Goal: Task Accomplishment & Management: Use online tool/utility

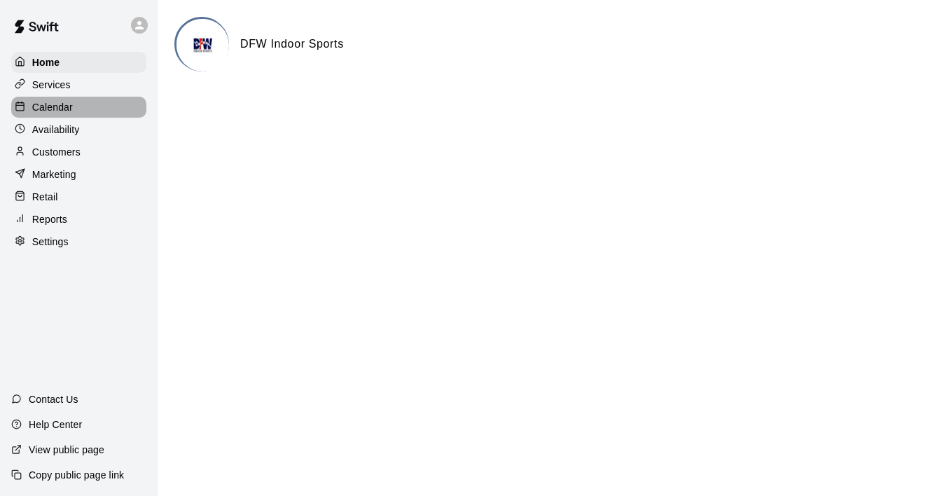
click at [62, 111] on p "Calendar" at bounding box center [52, 107] width 41 height 14
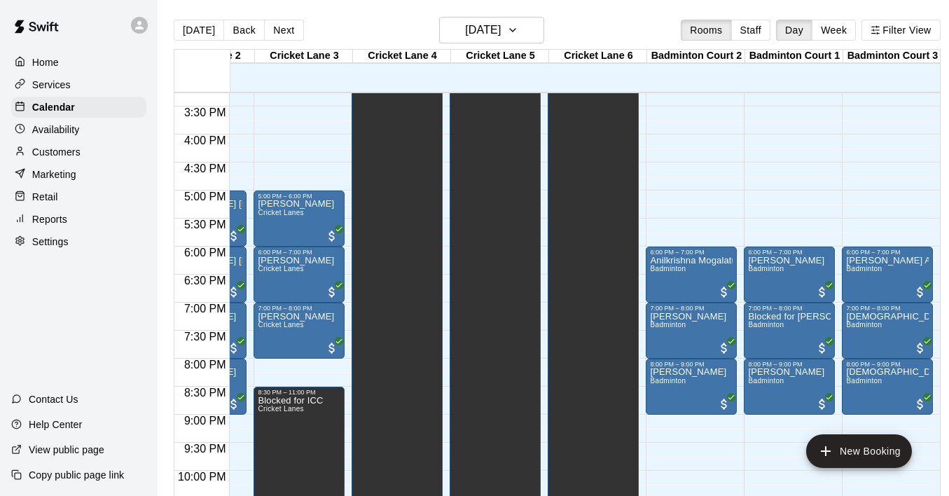
scroll to position [0, 172]
click at [275, 26] on button "Next" at bounding box center [283, 30] width 39 height 21
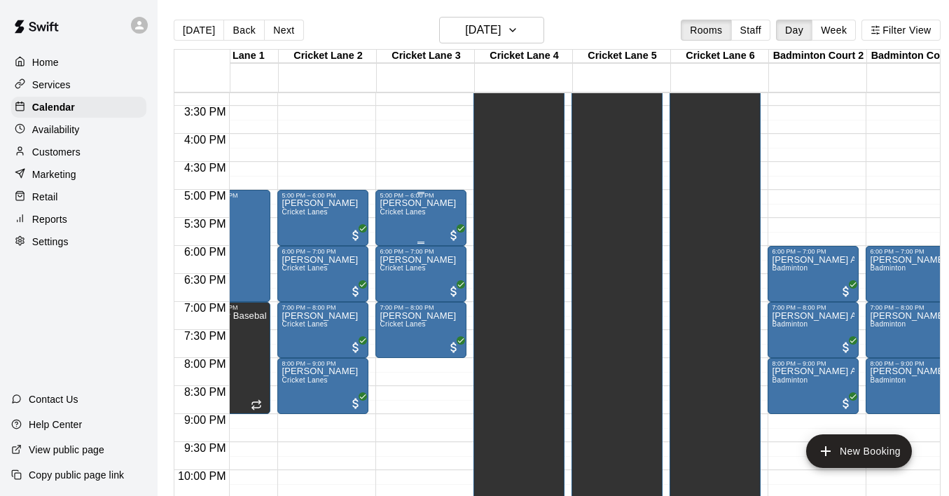
scroll to position [856, 0]
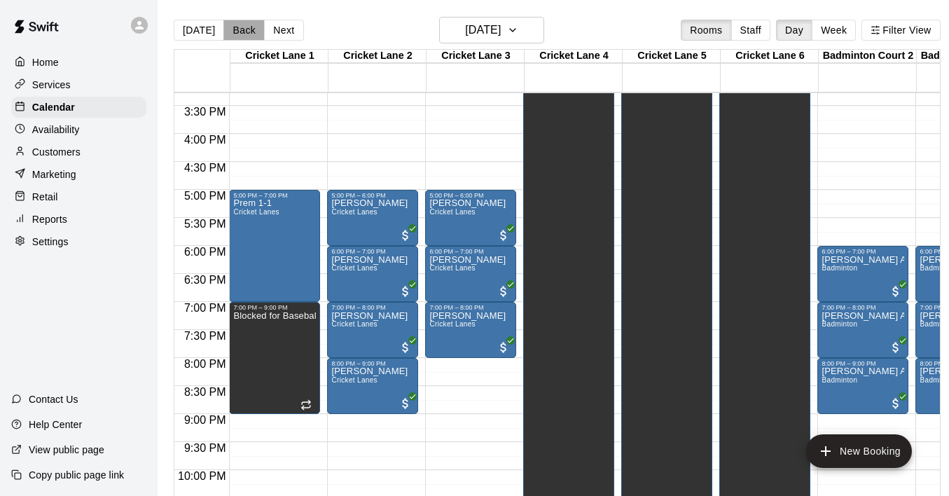
click at [236, 25] on button "Back" at bounding box center [243, 30] width 41 height 21
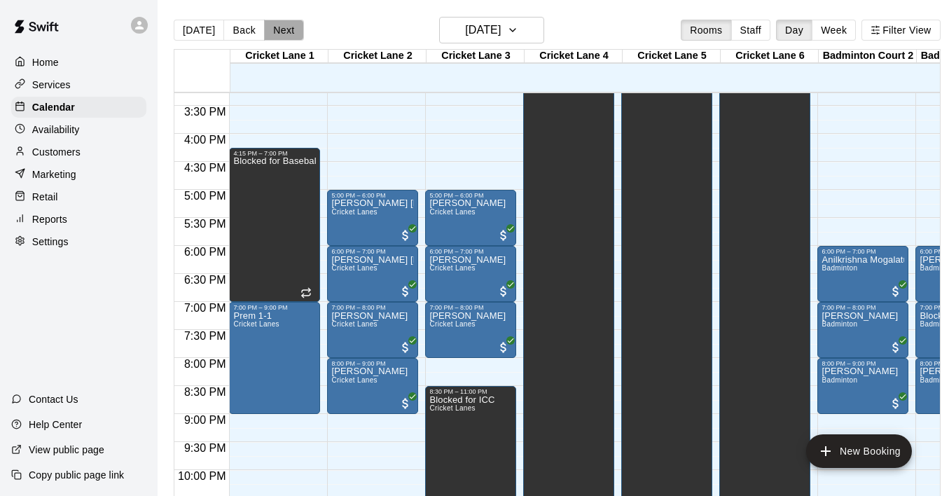
click at [286, 29] on button "Next" at bounding box center [283, 30] width 39 height 21
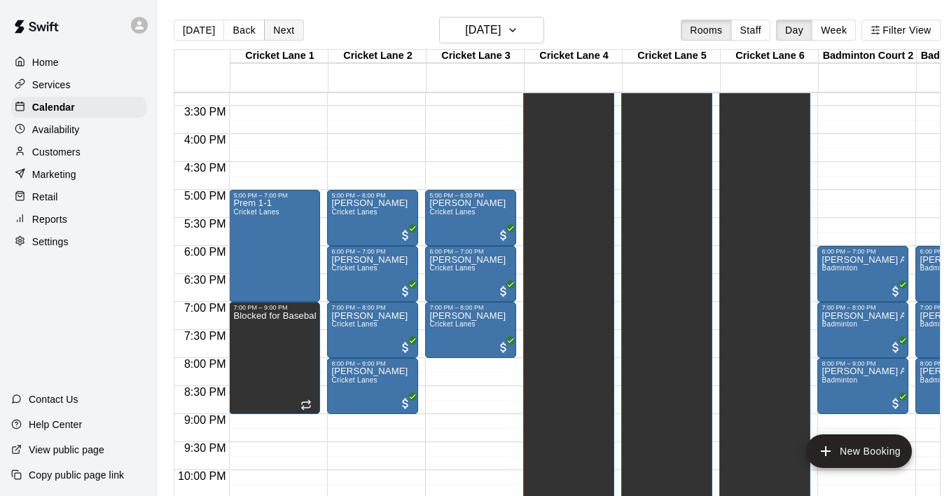
click at [286, 29] on button "Next" at bounding box center [283, 30] width 39 height 21
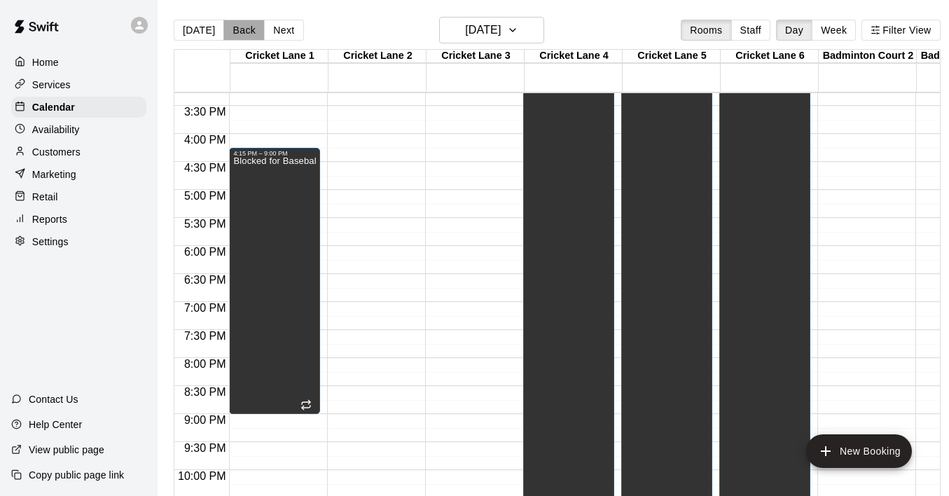
click at [251, 33] on button "Back" at bounding box center [243, 30] width 41 height 21
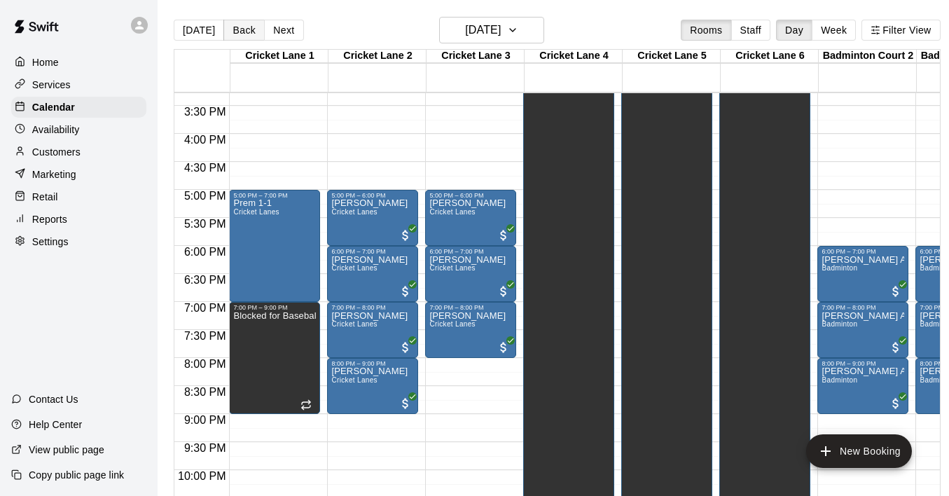
click at [251, 33] on button "Back" at bounding box center [243, 30] width 41 height 21
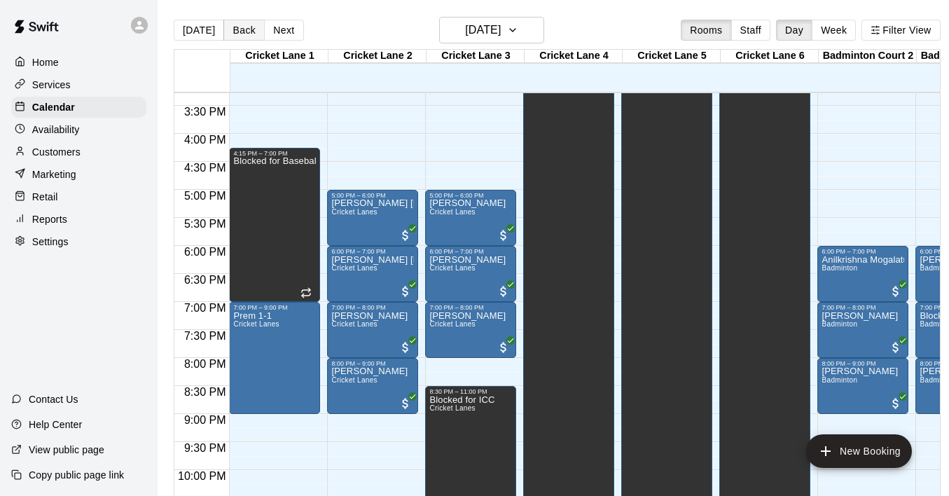
click at [251, 33] on button "Back" at bounding box center [243, 30] width 41 height 21
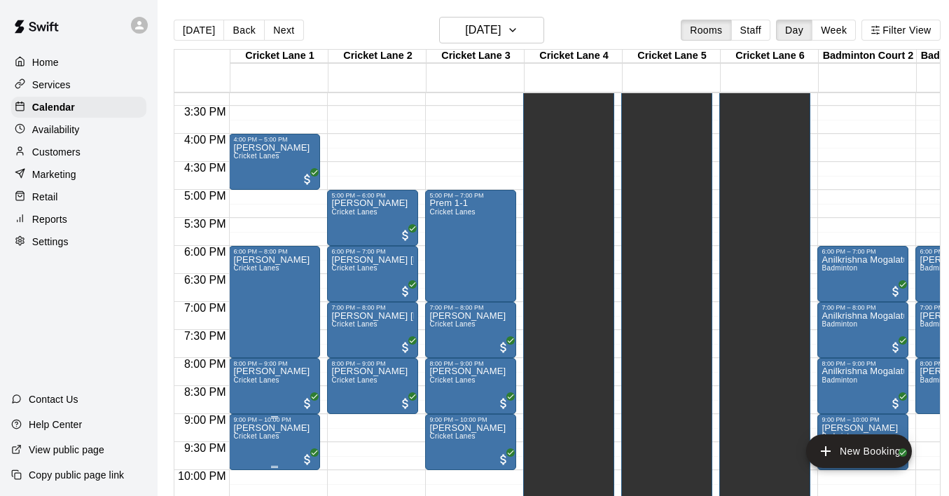
click at [270, 440] on span "Cricket Lanes" at bounding box center [256, 436] width 46 height 8
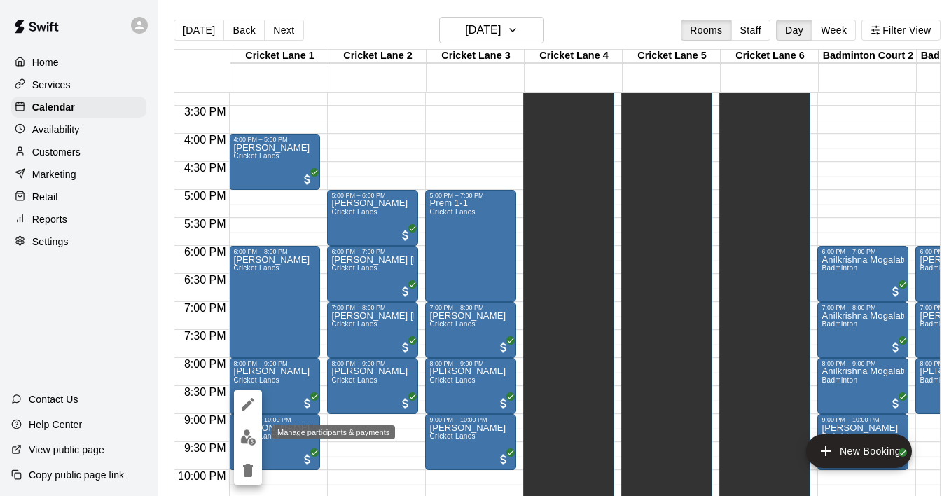
click at [250, 432] on img "edit" at bounding box center [248, 437] width 16 height 16
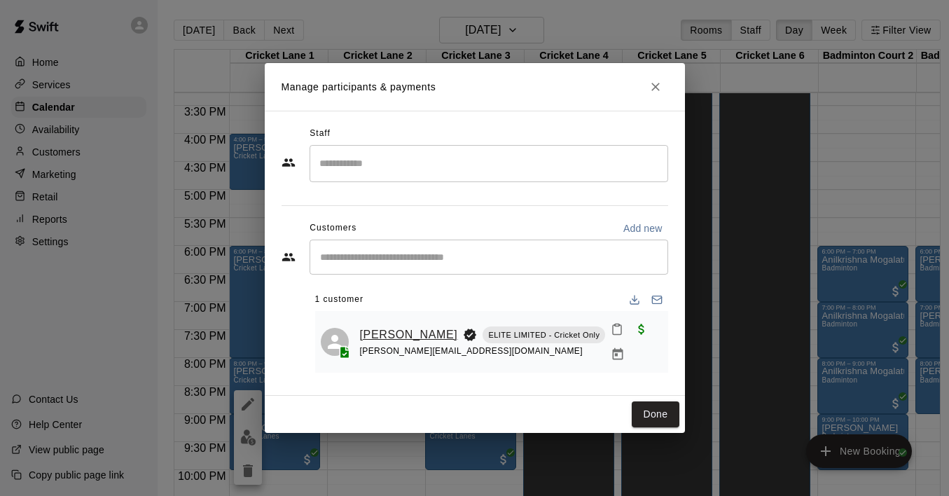
click at [388, 326] on link "[PERSON_NAME]" at bounding box center [409, 335] width 98 height 18
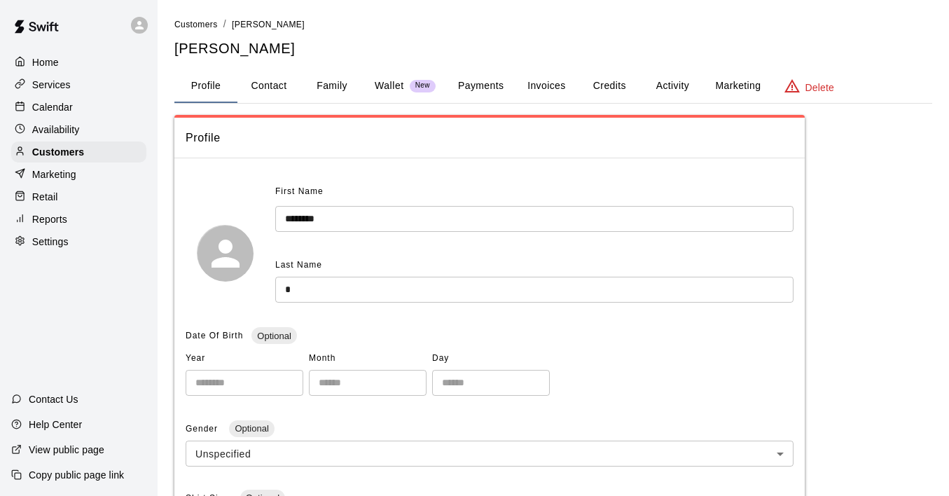
click at [482, 88] on button "Payments" at bounding box center [481, 86] width 68 height 34
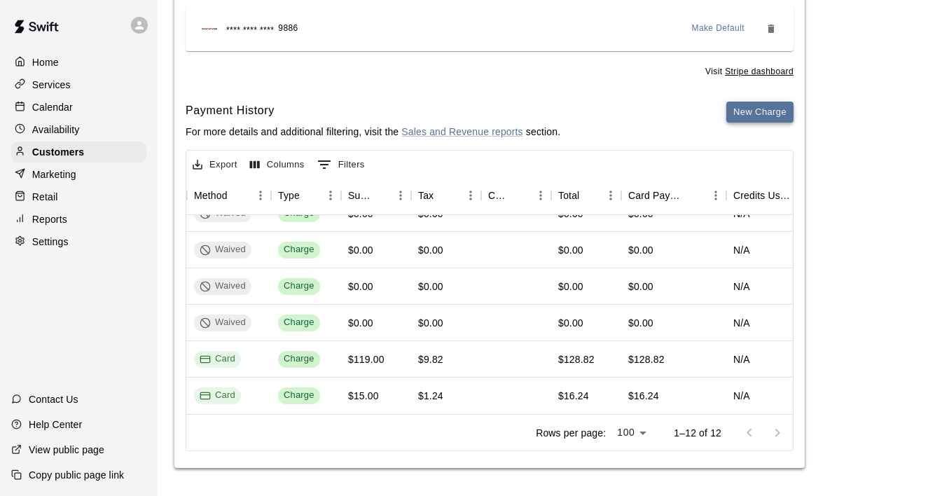
click at [777, 107] on button "New Charge" at bounding box center [759, 113] width 67 height 22
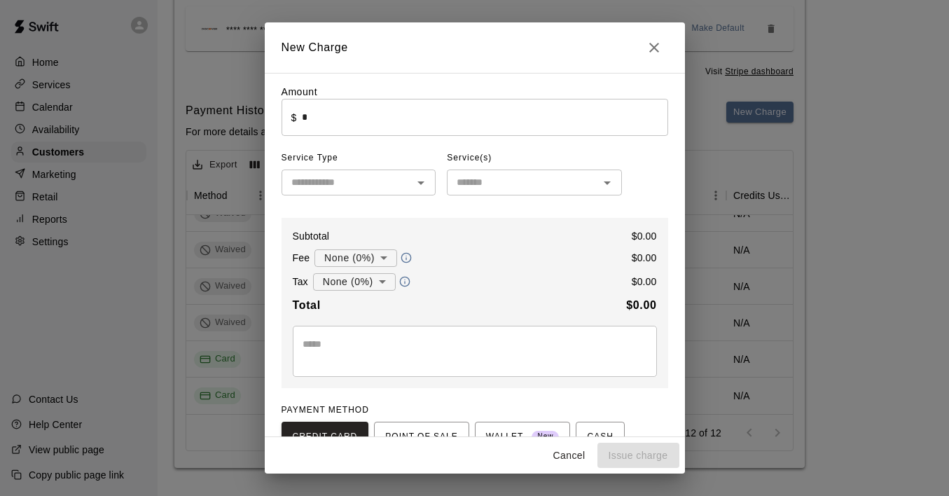
click at [408, 113] on input "*" at bounding box center [485, 117] width 366 height 37
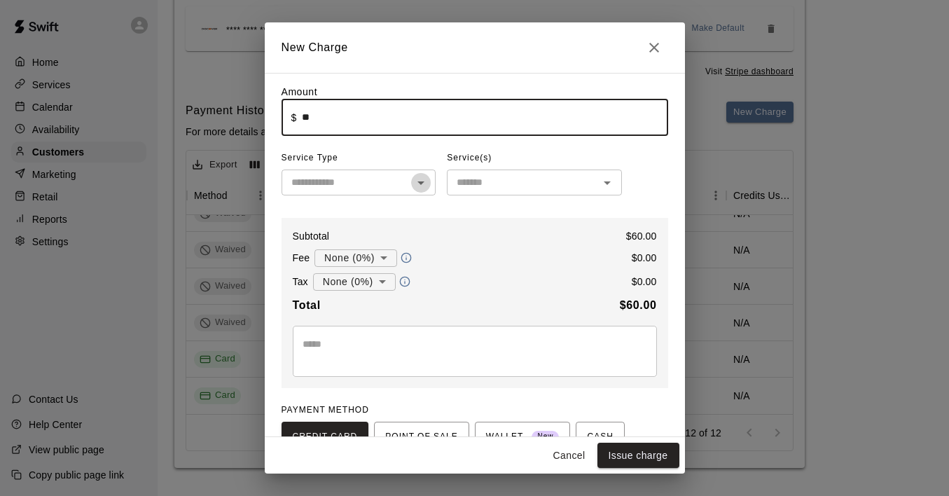
click at [422, 179] on icon "Open" at bounding box center [421, 182] width 17 height 17
type input "*****"
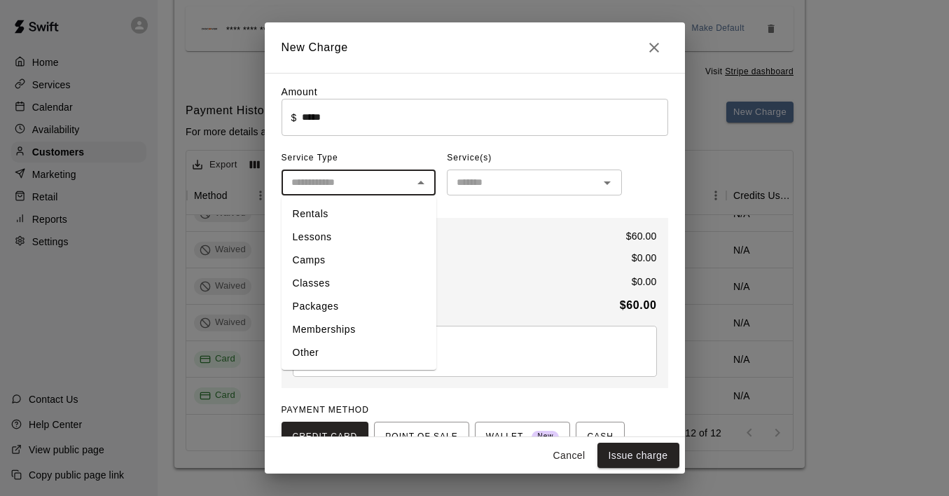
click at [350, 333] on li "Memberships" at bounding box center [359, 329] width 155 height 23
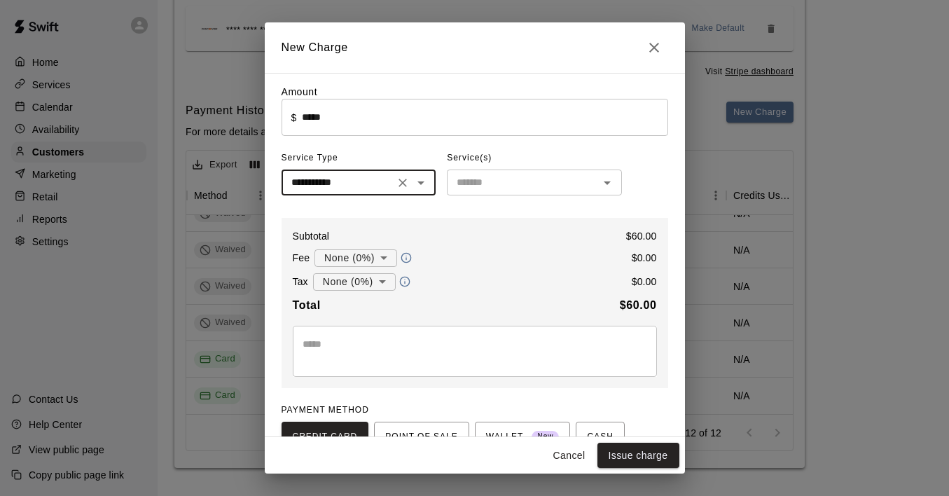
type input "**********"
click at [612, 184] on icon "Open" at bounding box center [607, 182] width 17 height 17
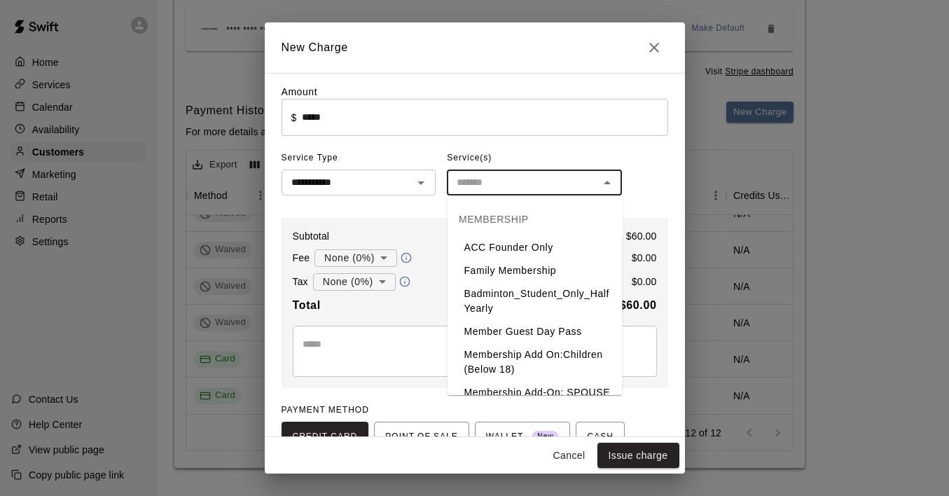
click at [555, 333] on li "Member Guest Day Pass" at bounding box center [535, 331] width 175 height 23
type input "**********"
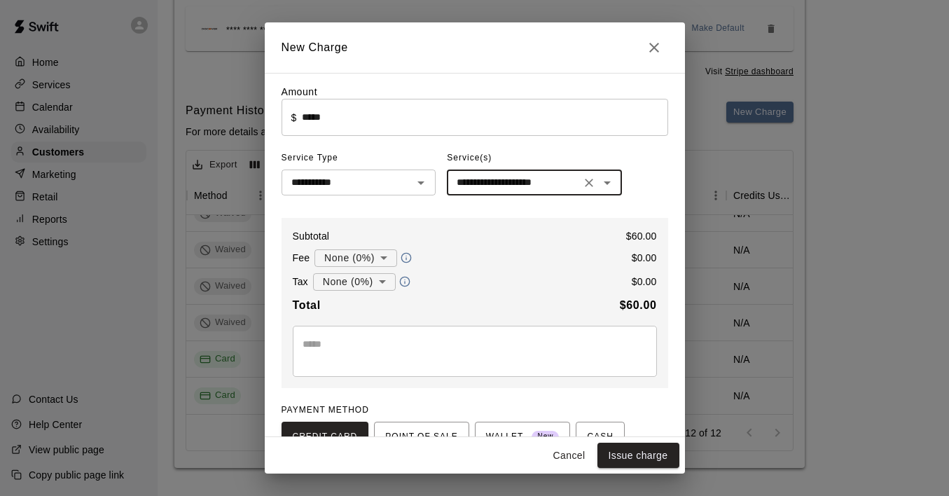
click at [401, 360] on textarea at bounding box center [475, 351] width 345 height 28
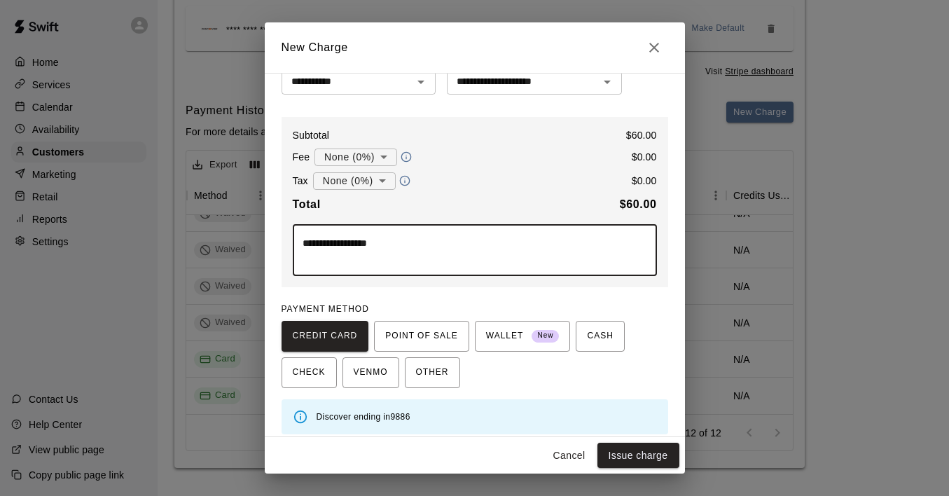
scroll to position [109, 0]
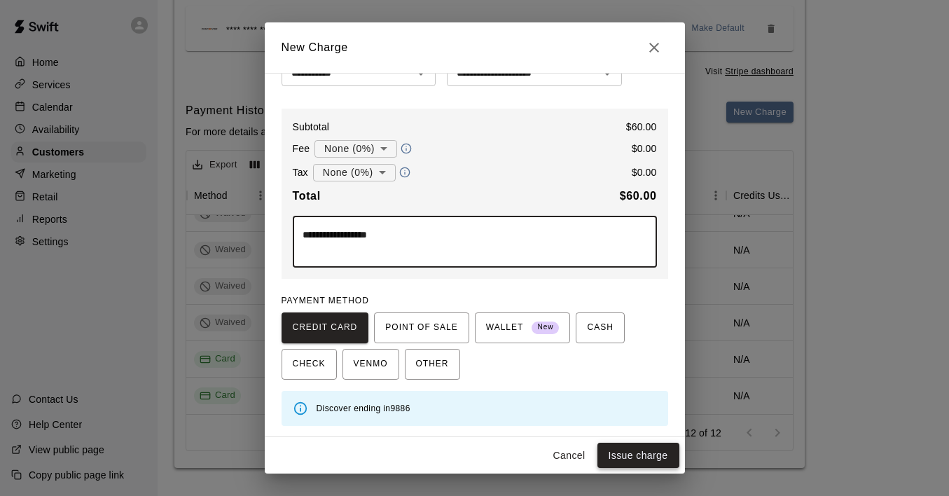
type textarea "**********"
click at [629, 455] on button "Issue charge" at bounding box center [638, 456] width 82 height 26
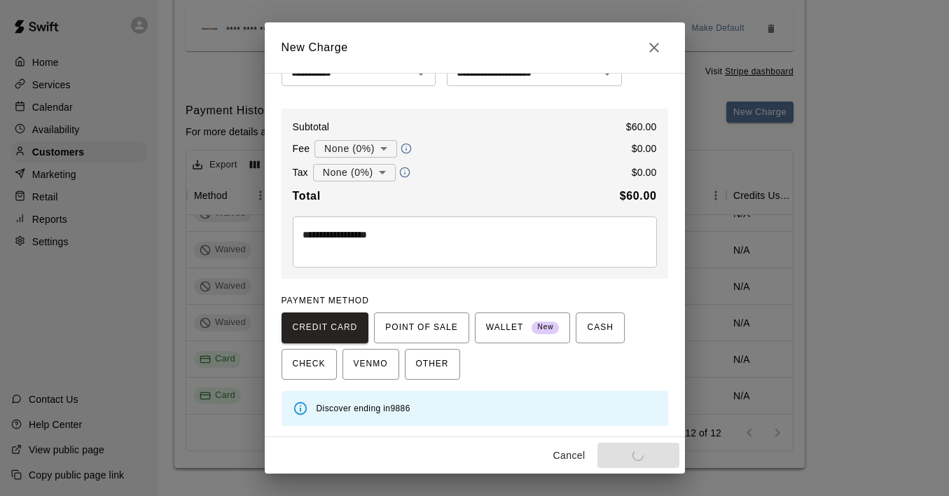
type input "*"
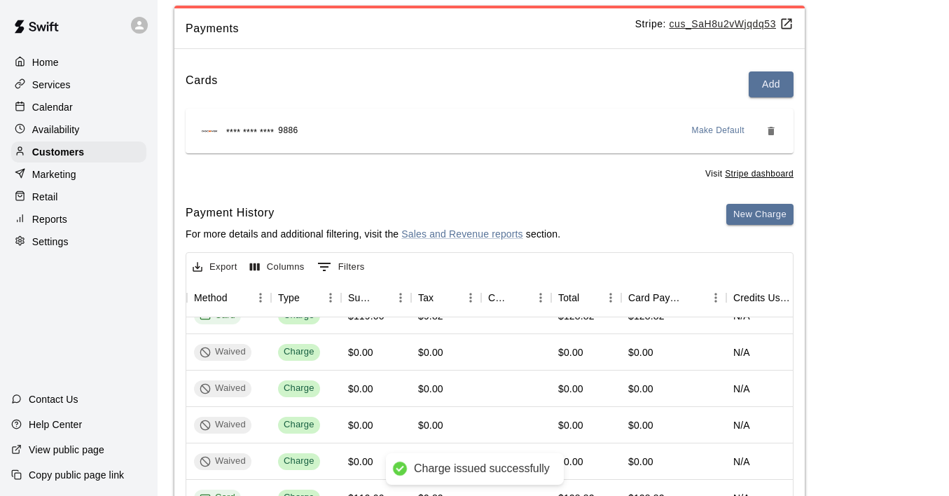
scroll to position [0, 0]
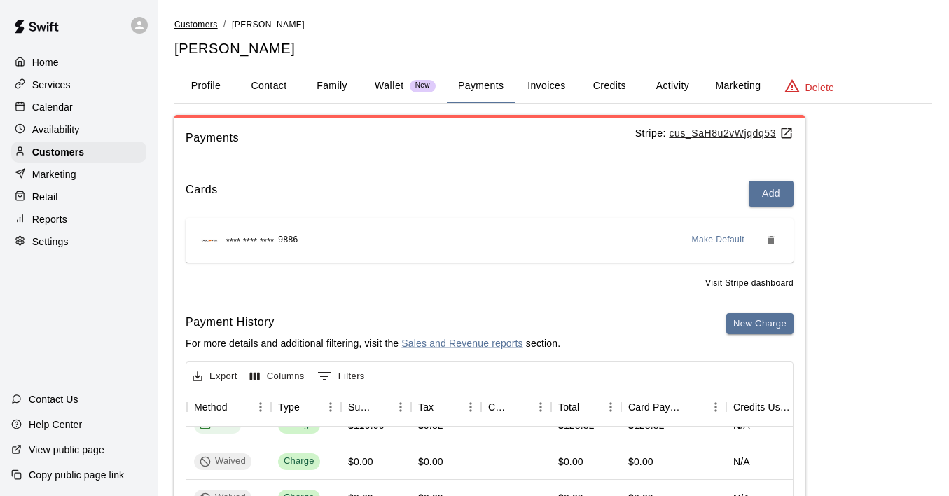
click at [209, 28] on span "Customers" at bounding box center [195, 25] width 43 height 10
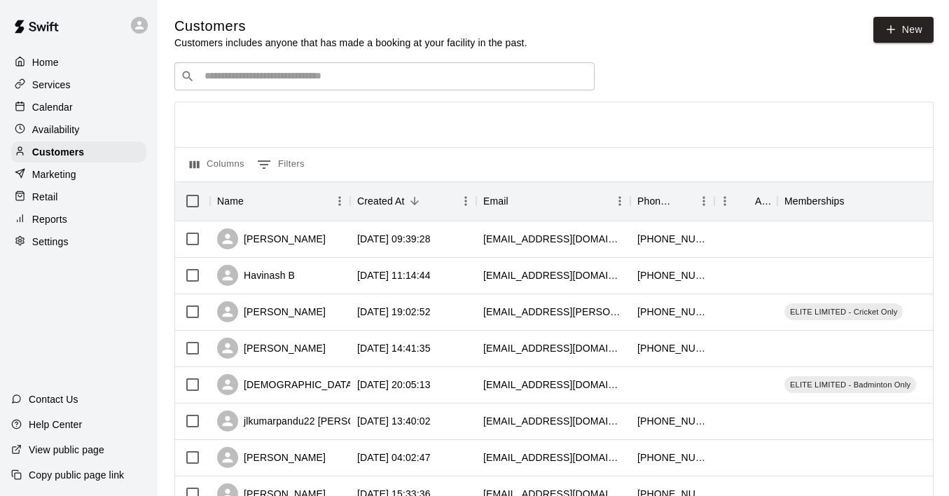
click at [421, 72] on input "Search customers by name or email" at bounding box center [394, 76] width 388 height 14
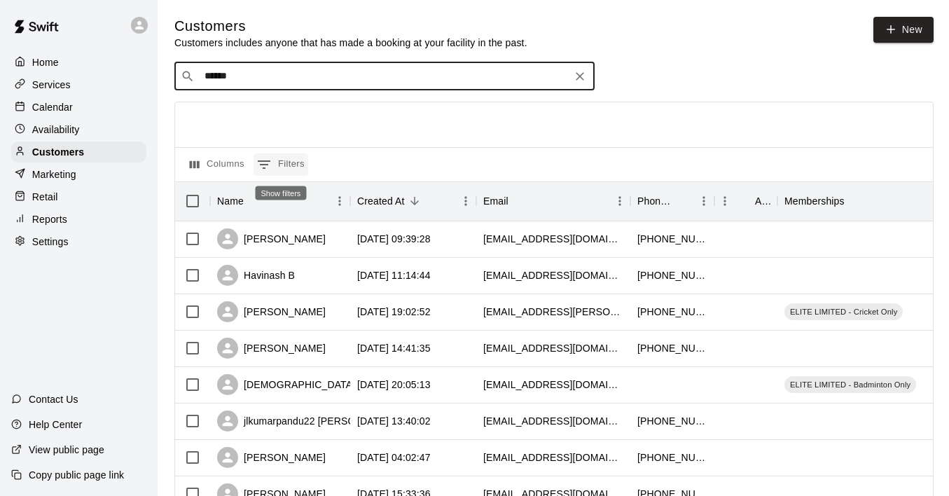
type input "*******"
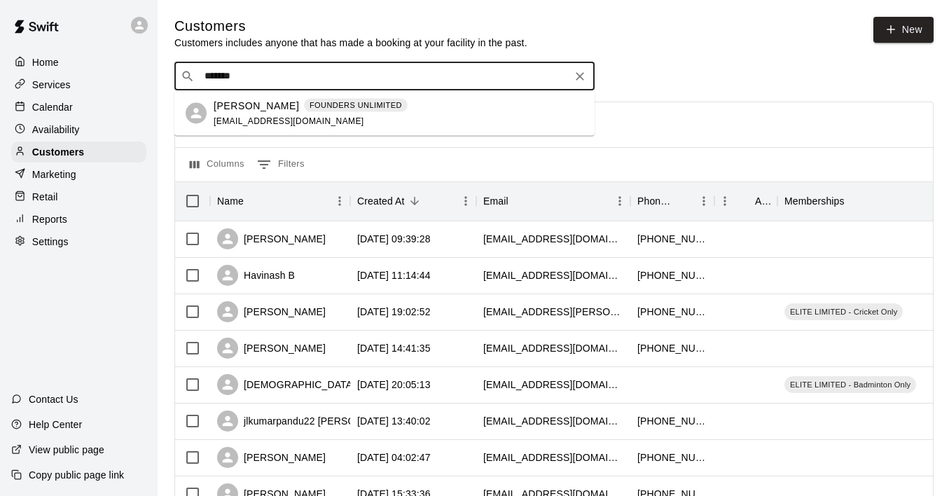
click at [251, 104] on p "[PERSON_NAME]" at bounding box center [256, 105] width 85 height 15
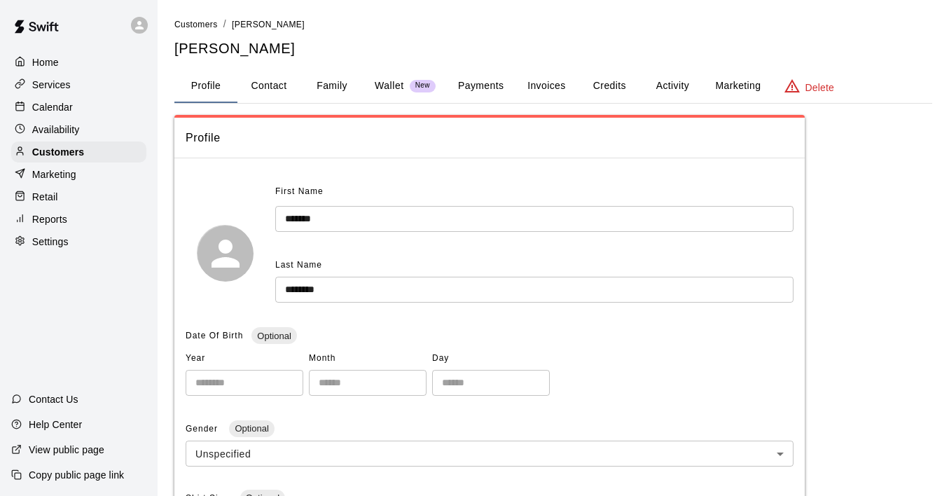
click at [486, 79] on button "Payments" at bounding box center [481, 86] width 68 height 34
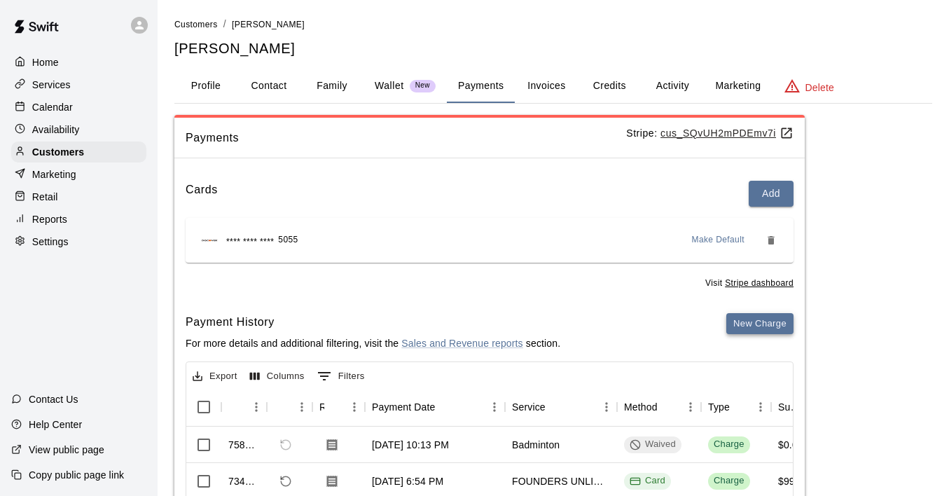
click at [783, 331] on button "New Charge" at bounding box center [759, 324] width 67 height 22
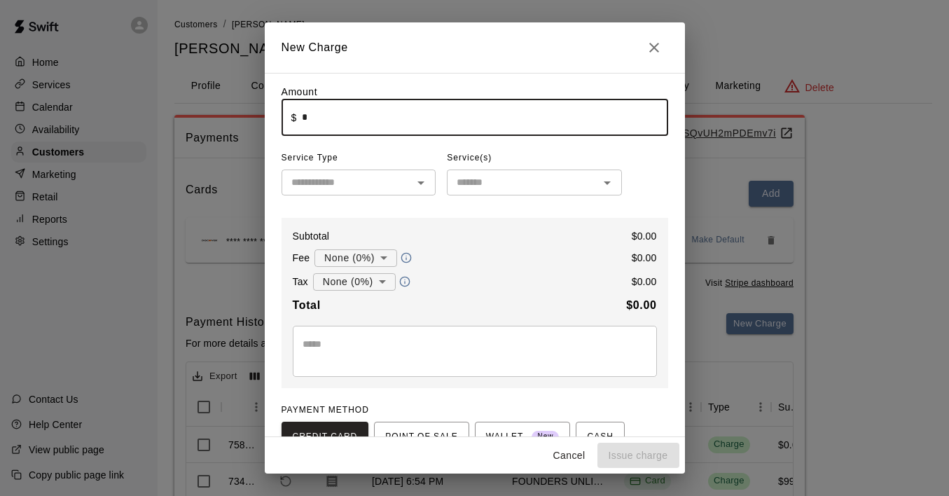
click at [436, 132] on input "*" at bounding box center [485, 117] width 366 height 37
type input "*"
click at [422, 181] on icon "Open" at bounding box center [421, 182] width 17 height 17
type input "*****"
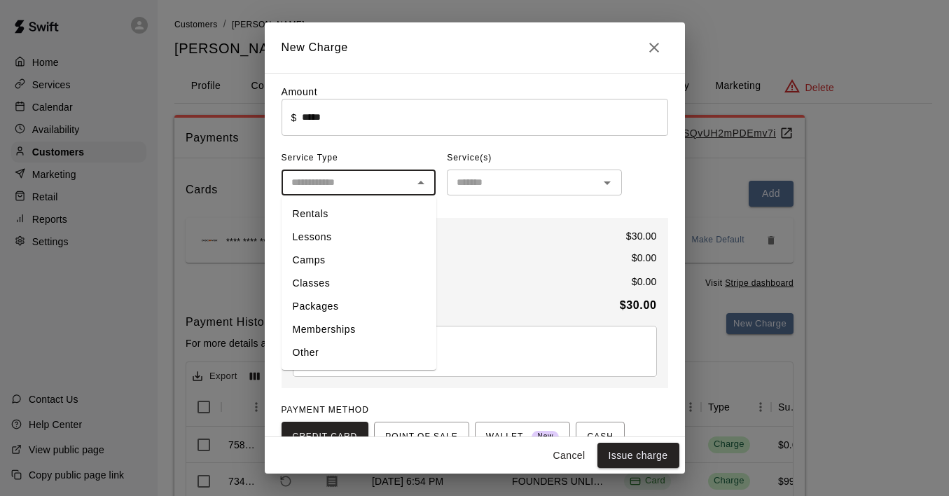
click at [355, 328] on li "Memberships" at bounding box center [359, 329] width 155 height 23
type input "**********"
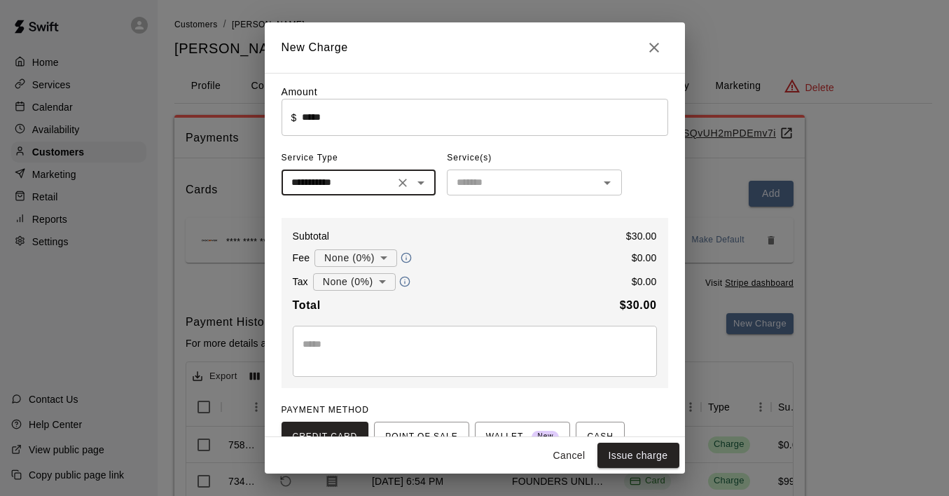
click at [606, 184] on icon "Open" at bounding box center [607, 183] width 7 height 4
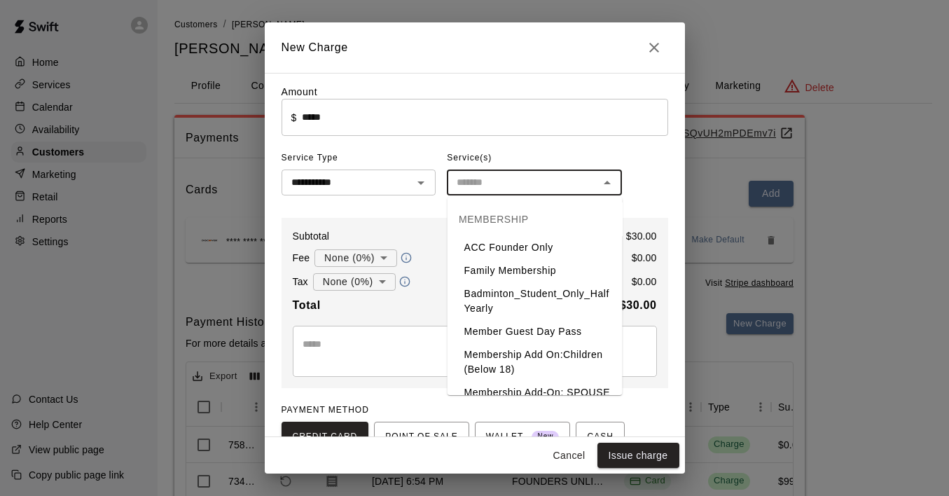
click at [558, 335] on li "Member Guest Day Pass" at bounding box center [535, 331] width 175 height 23
type input "**********"
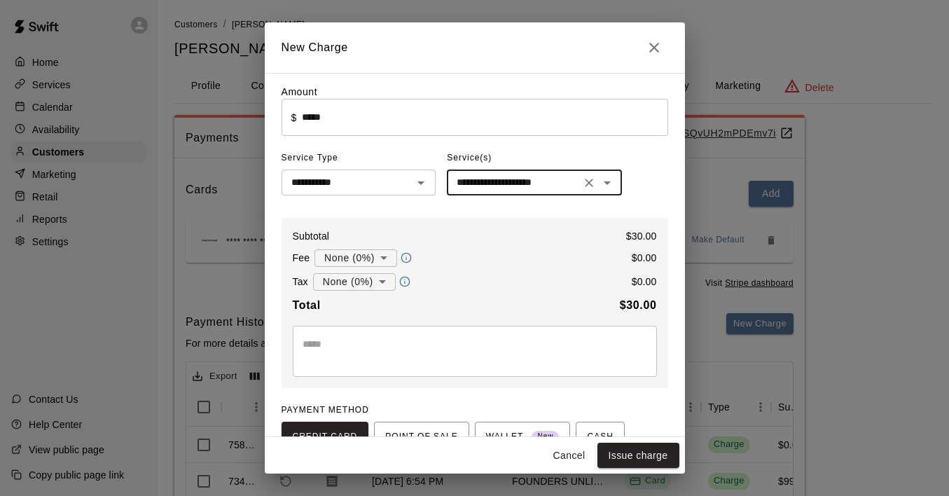
click at [411, 347] on textarea at bounding box center [475, 351] width 345 height 28
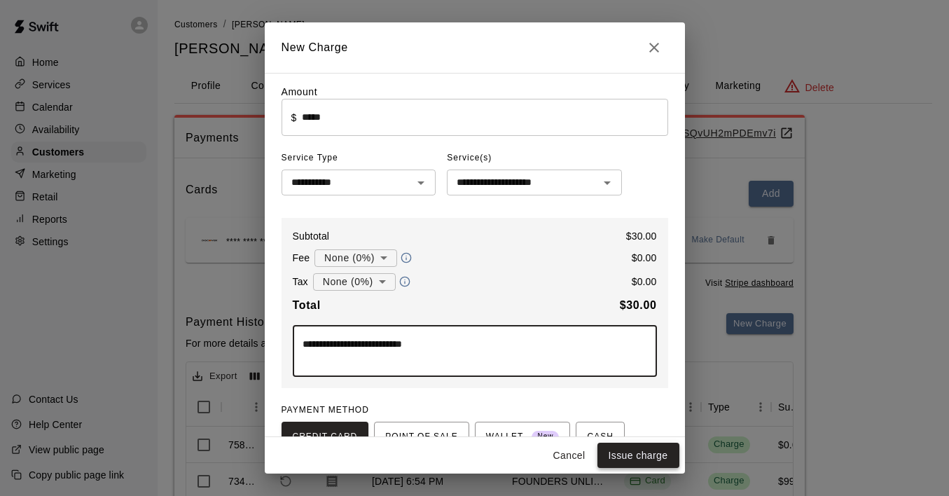
type textarea "**********"
click at [643, 447] on button "Issue charge" at bounding box center [638, 456] width 82 height 26
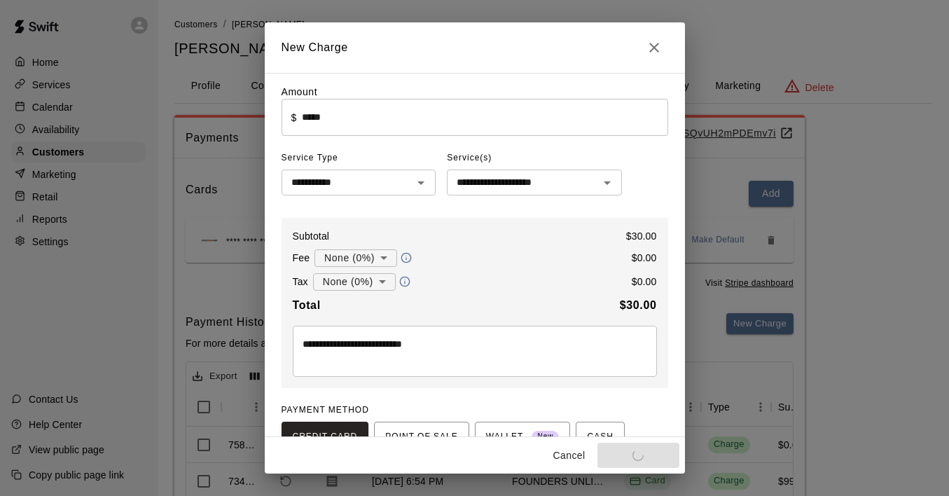
type input "*"
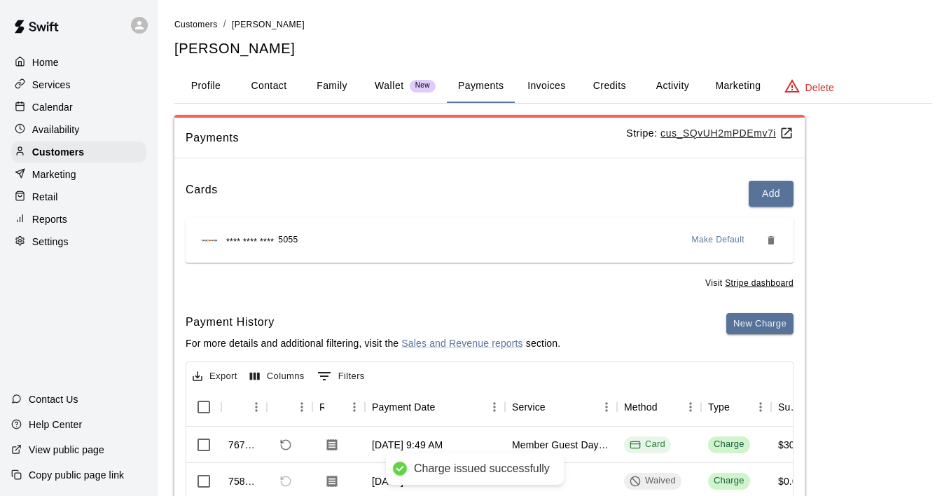
click at [68, 107] on p "Calendar" at bounding box center [52, 107] width 41 height 14
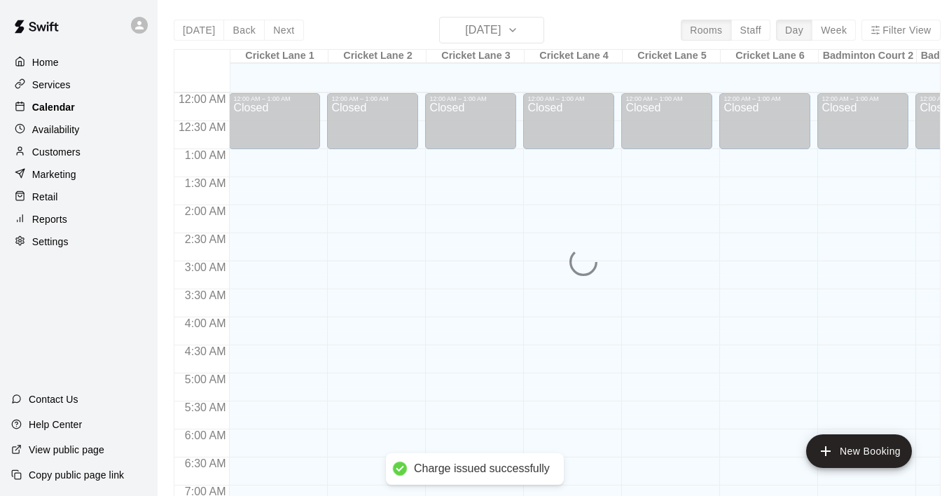
scroll to position [551, 0]
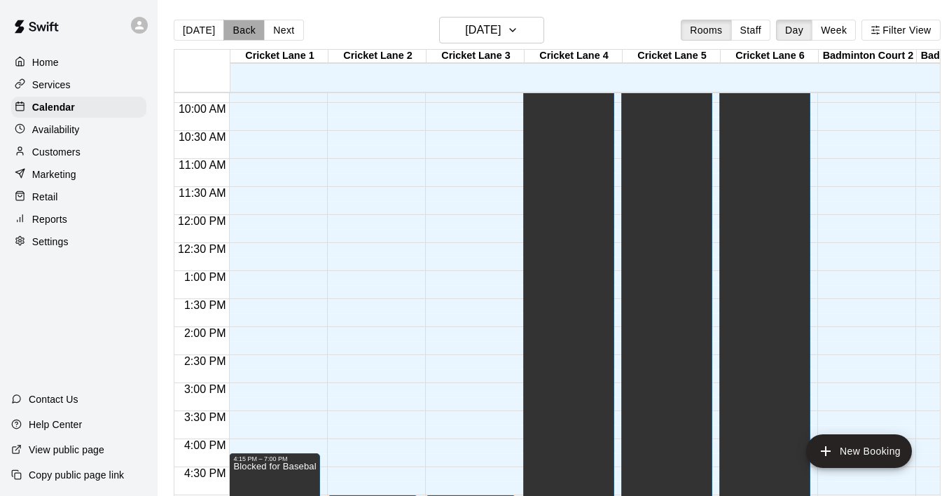
click at [249, 35] on button "Back" at bounding box center [243, 30] width 41 height 21
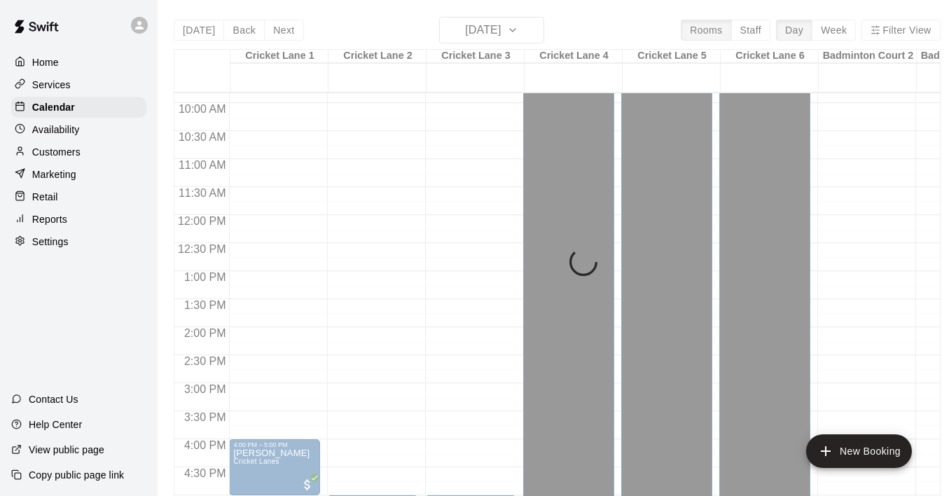
click at [249, 35] on div "[DATE] Back [DATE][DATE] Rooms Staff Day Week [GEOGRAPHIC_DATA] 1 [GEOGRAPHIC_D…" at bounding box center [557, 265] width 767 height 496
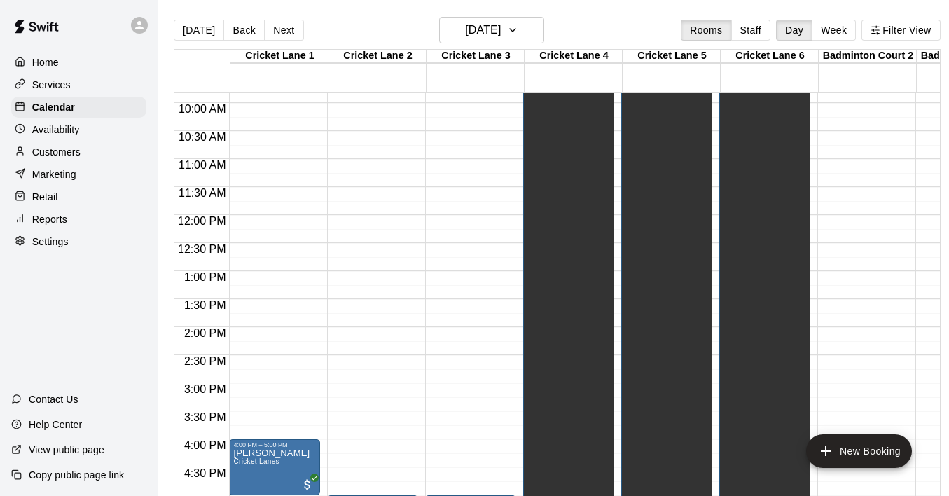
click at [249, 35] on button "Back" at bounding box center [243, 30] width 41 height 21
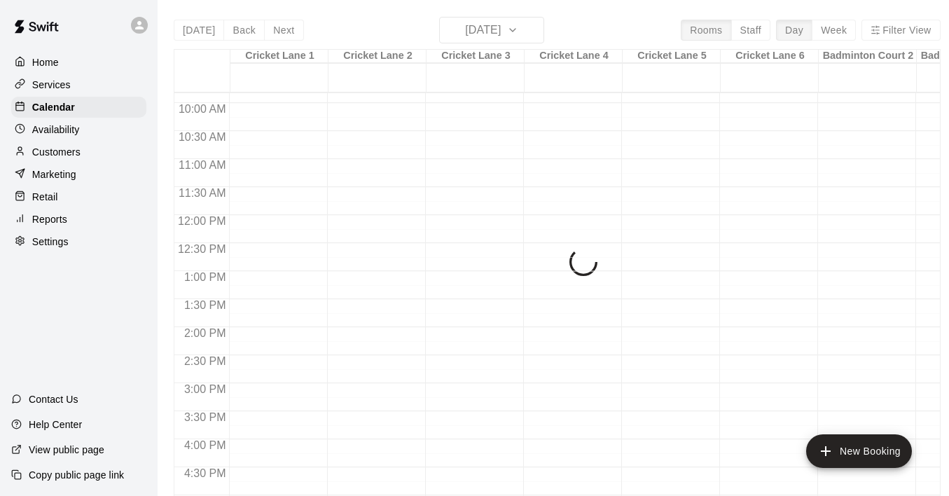
click at [249, 35] on div "[DATE] Back [DATE][DATE] Rooms Staff Day Week [GEOGRAPHIC_DATA] 1 19 [GEOGRAPHI…" at bounding box center [557, 265] width 767 height 496
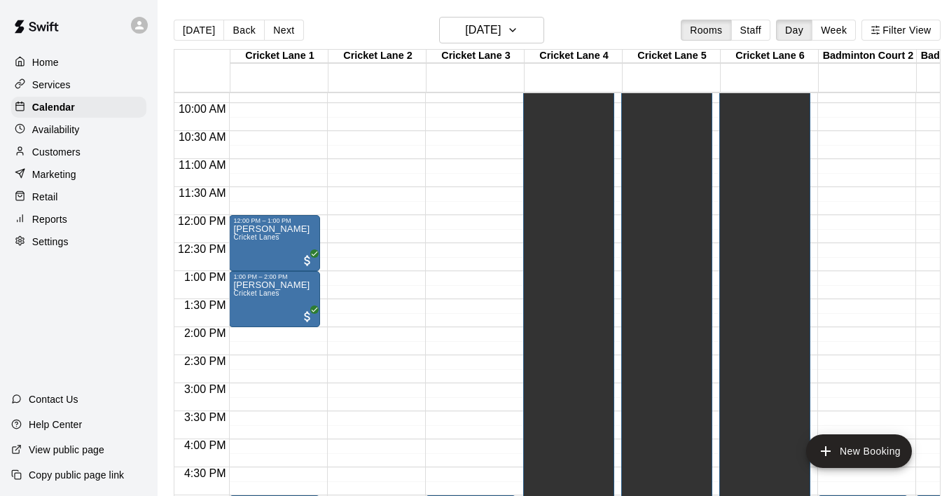
click at [249, 35] on button "Back" at bounding box center [243, 30] width 41 height 21
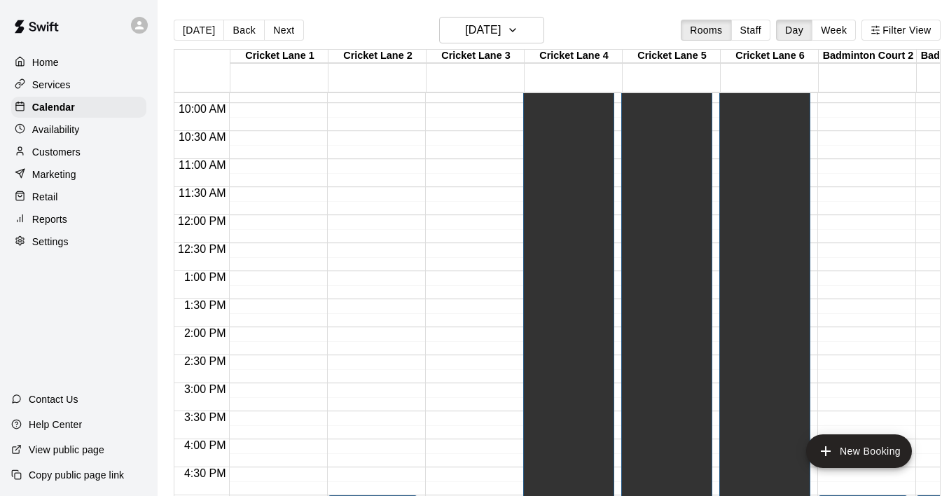
click at [249, 35] on button "Back" at bounding box center [243, 30] width 41 height 21
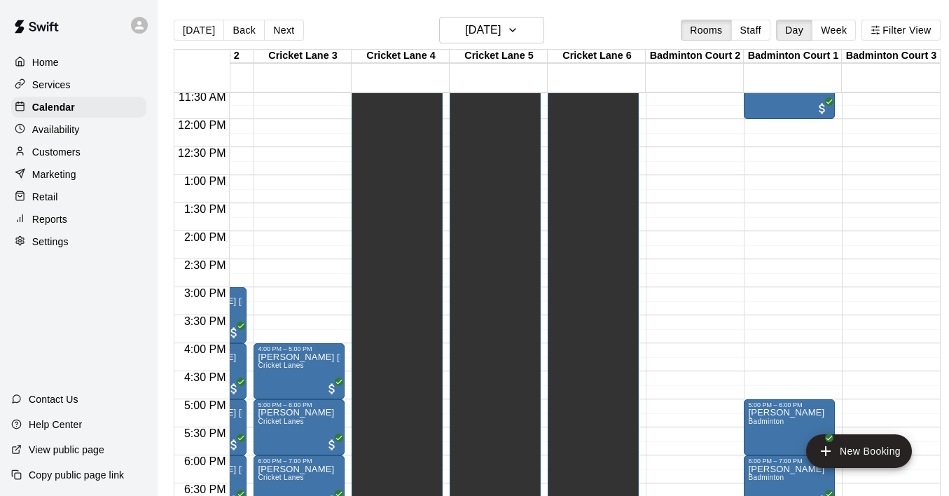
scroll to position [648, 173]
click at [242, 36] on button "Back" at bounding box center [243, 30] width 41 height 21
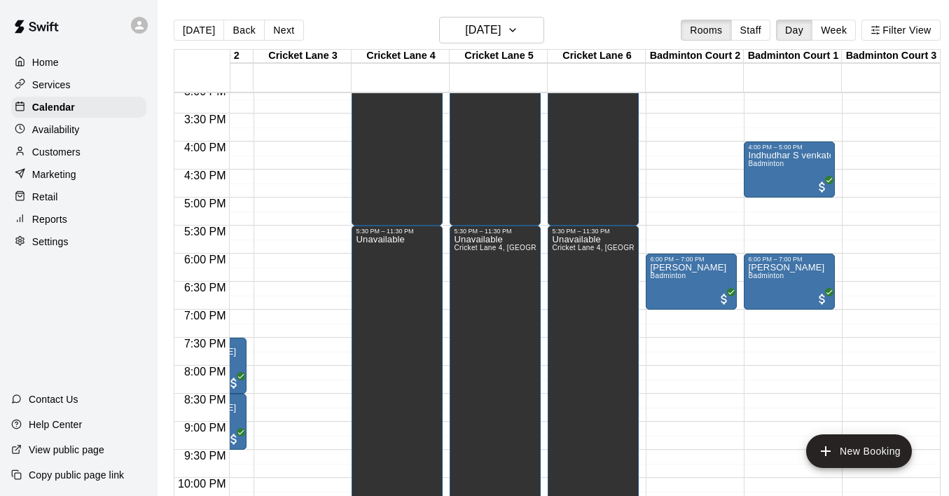
scroll to position [852, 173]
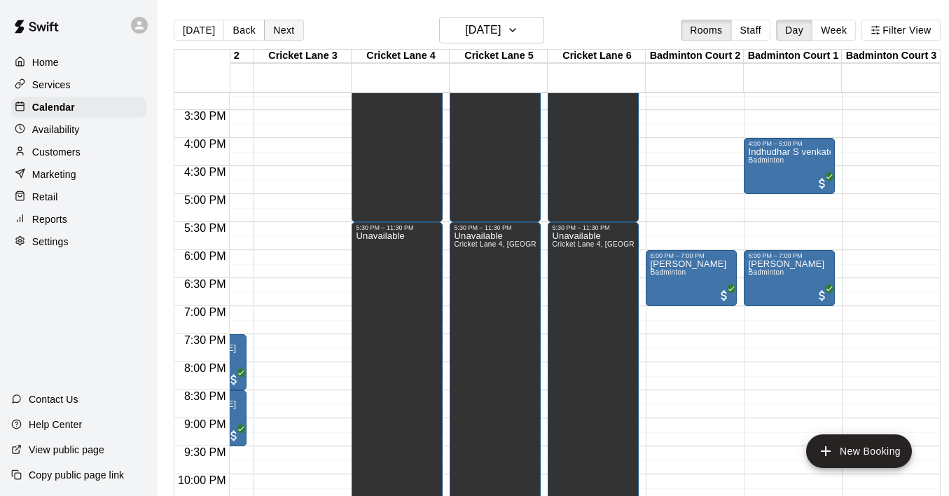
click at [291, 29] on button "Next" at bounding box center [283, 30] width 39 height 21
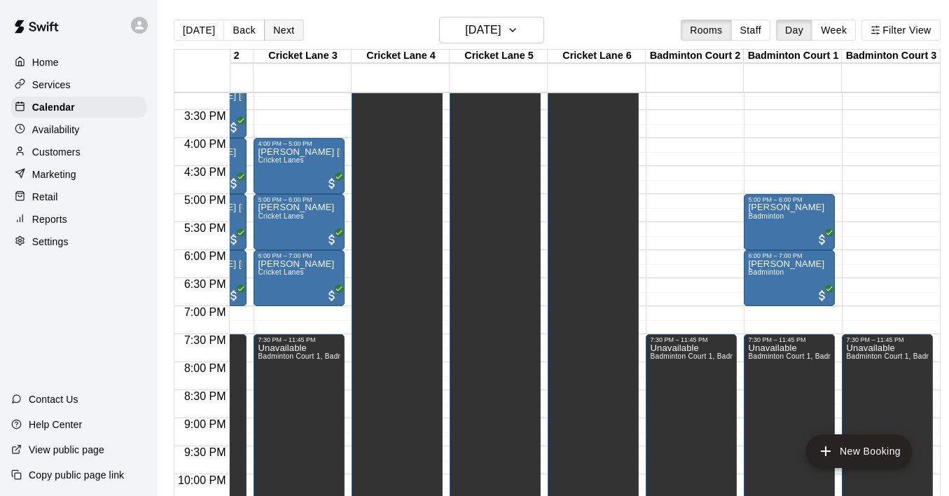
click at [291, 30] on button "Next" at bounding box center [283, 30] width 39 height 21
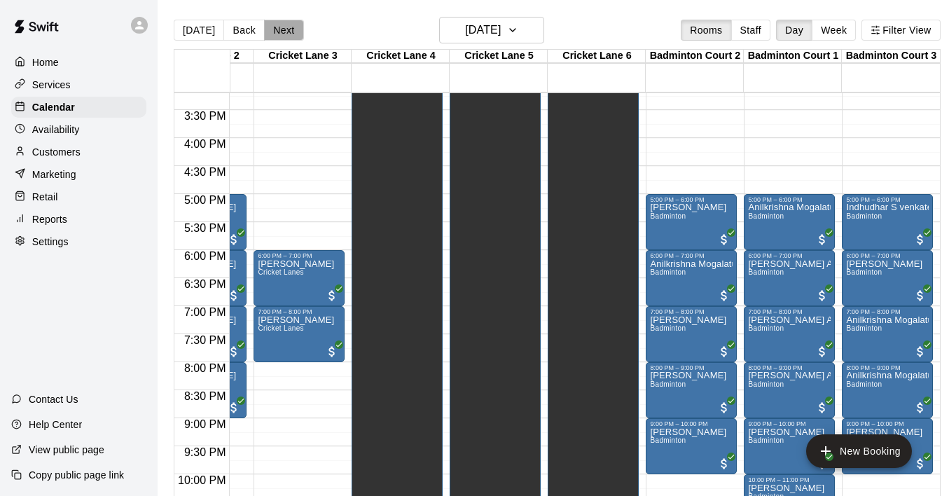
click at [291, 30] on button "Next" at bounding box center [283, 30] width 39 height 21
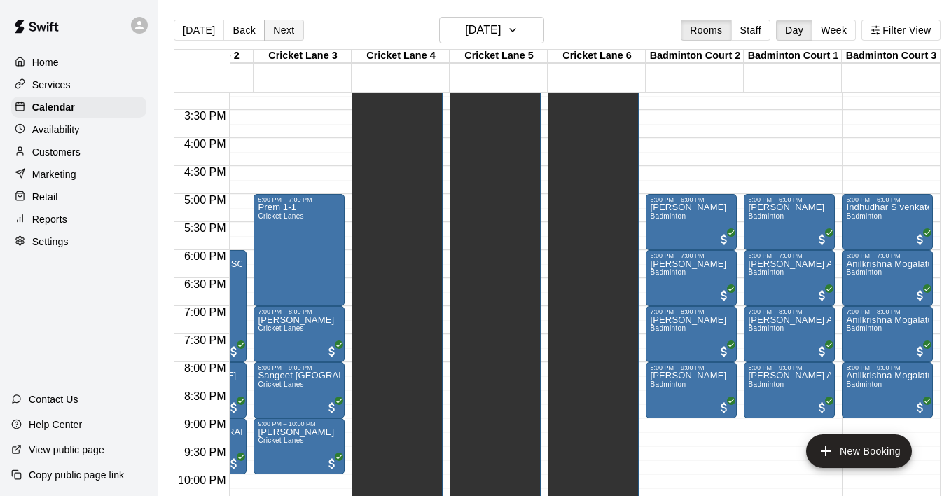
click at [291, 30] on button "Next" at bounding box center [283, 30] width 39 height 21
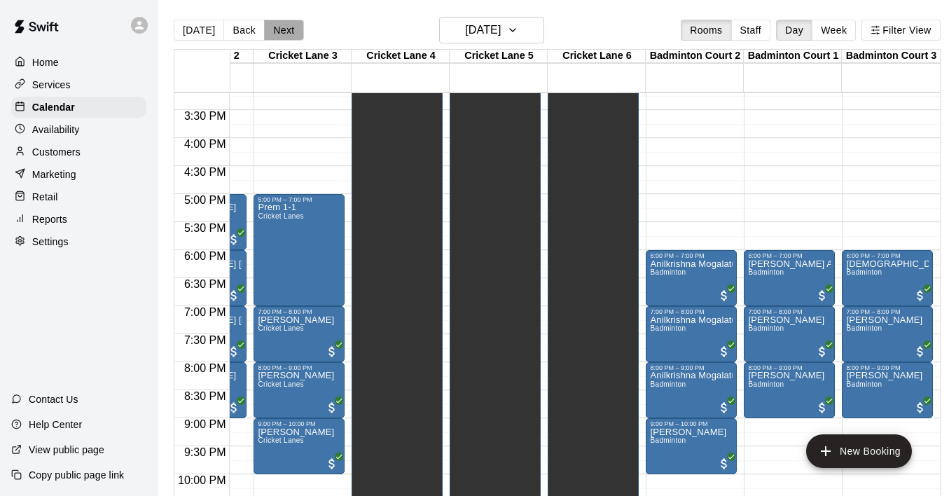
click at [291, 30] on button "Next" at bounding box center [283, 30] width 39 height 21
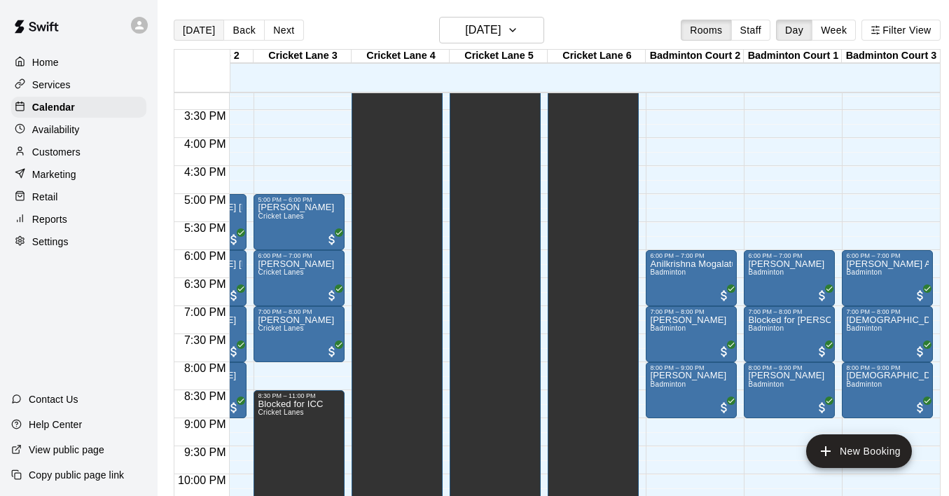
click at [206, 35] on button "[DATE]" at bounding box center [199, 30] width 50 height 21
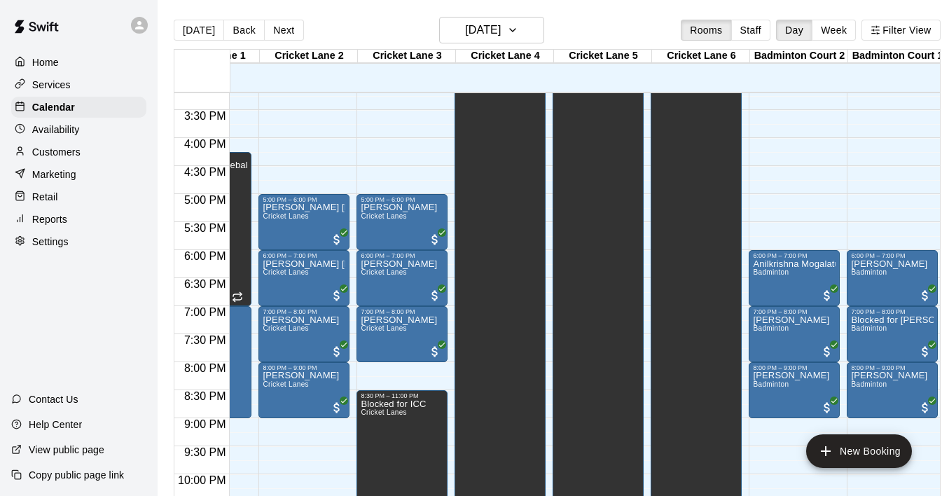
scroll to position [0, 0]
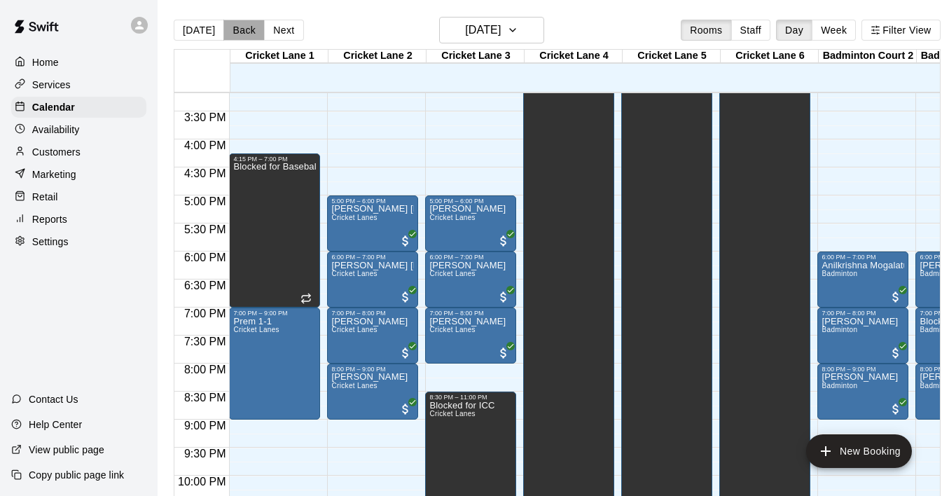
click at [246, 29] on button "Back" at bounding box center [243, 30] width 41 height 21
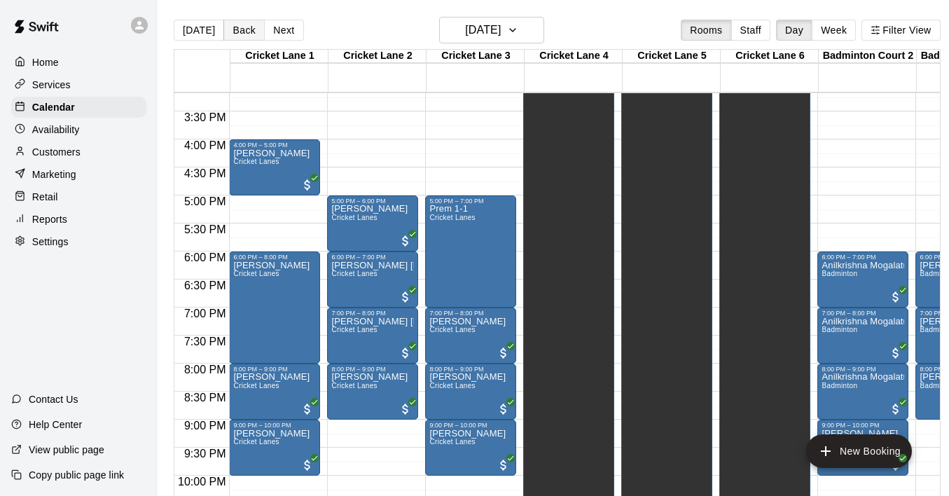
click at [247, 29] on button "Back" at bounding box center [243, 30] width 41 height 21
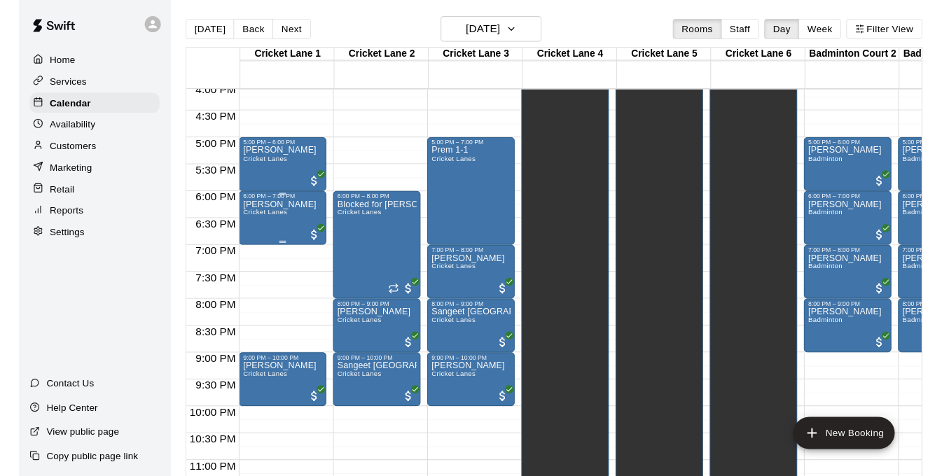
scroll to position [904, 0]
